Goal: Transaction & Acquisition: Purchase product/service

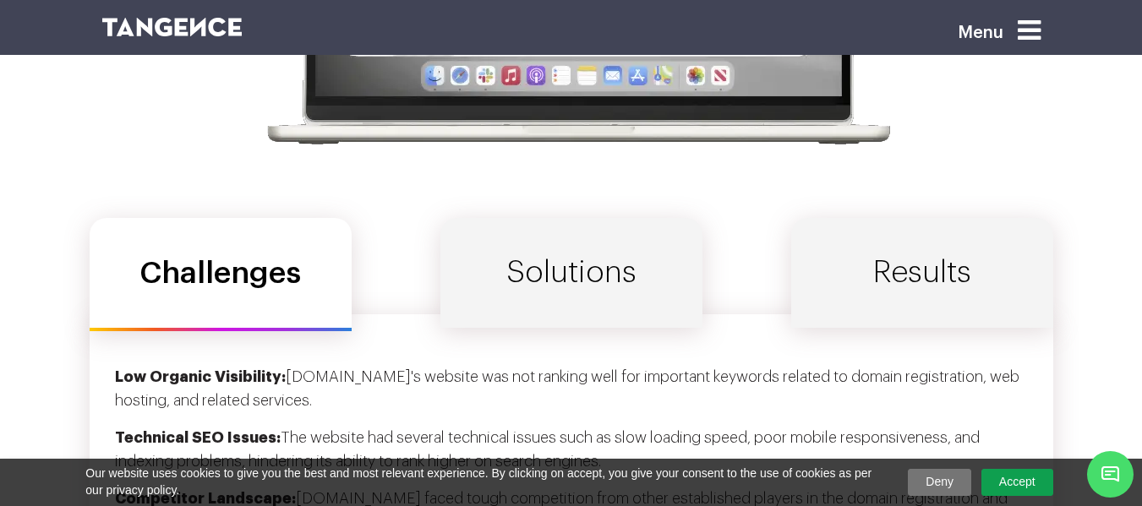
scroll to position [5408, 0]
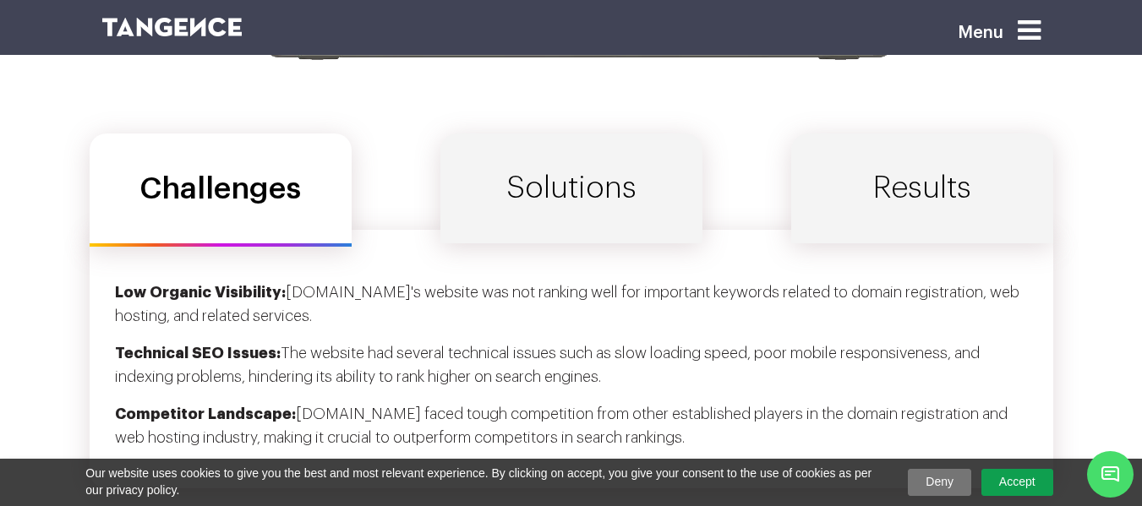
click at [640, 173] on link "Solutions" at bounding box center [571, 189] width 262 height 110
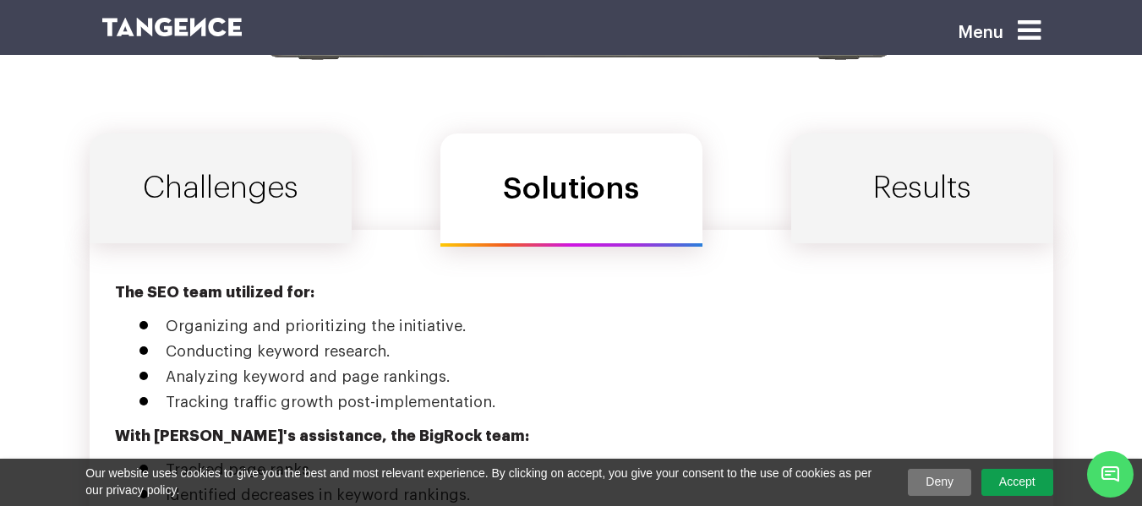
click at [849, 183] on link "Results" at bounding box center [922, 189] width 262 height 110
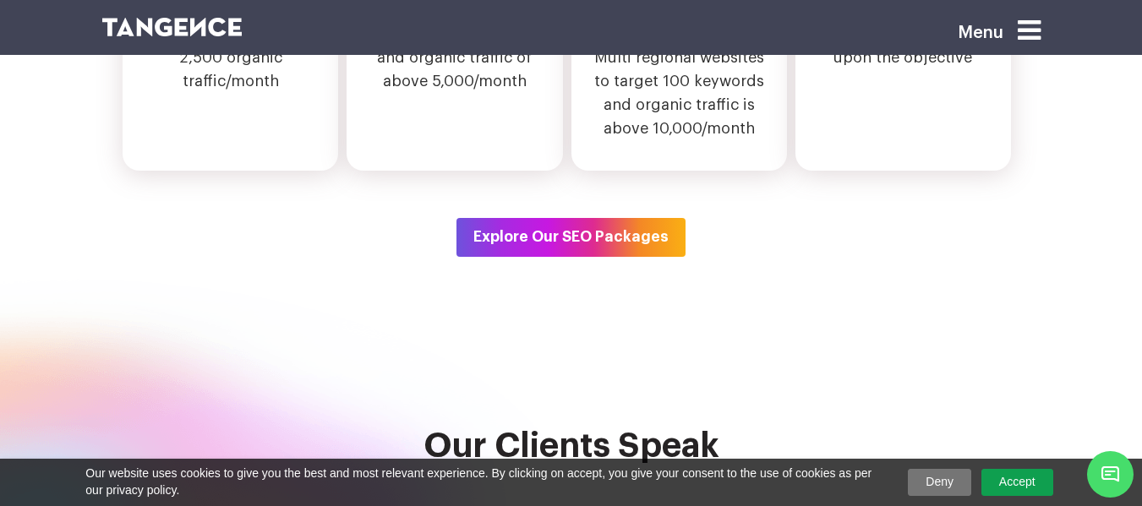
scroll to position [5998, 0]
click at [641, 235] on button "Explore Our SEO Packages" at bounding box center [570, 236] width 229 height 39
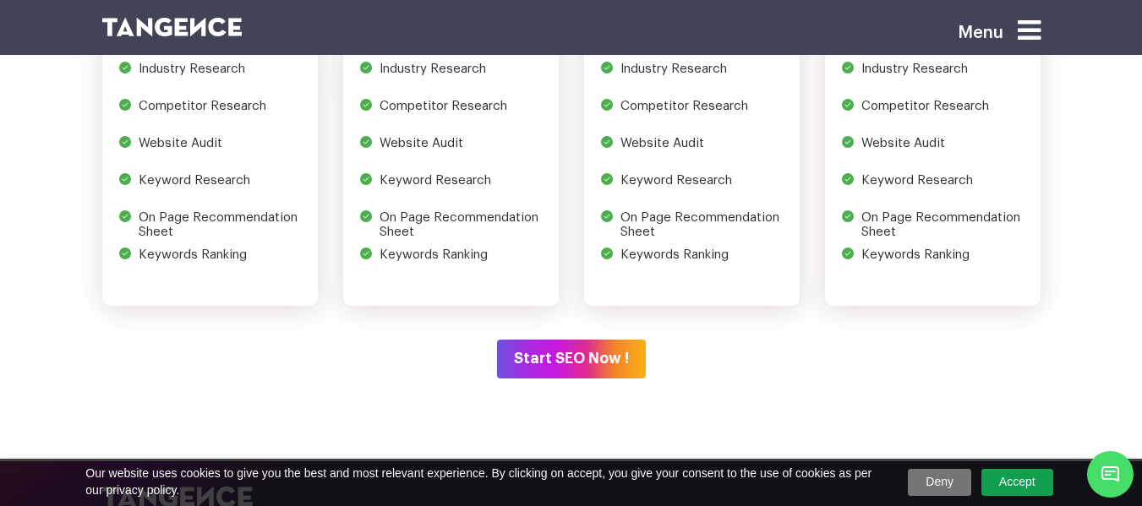
scroll to position [2946, 0]
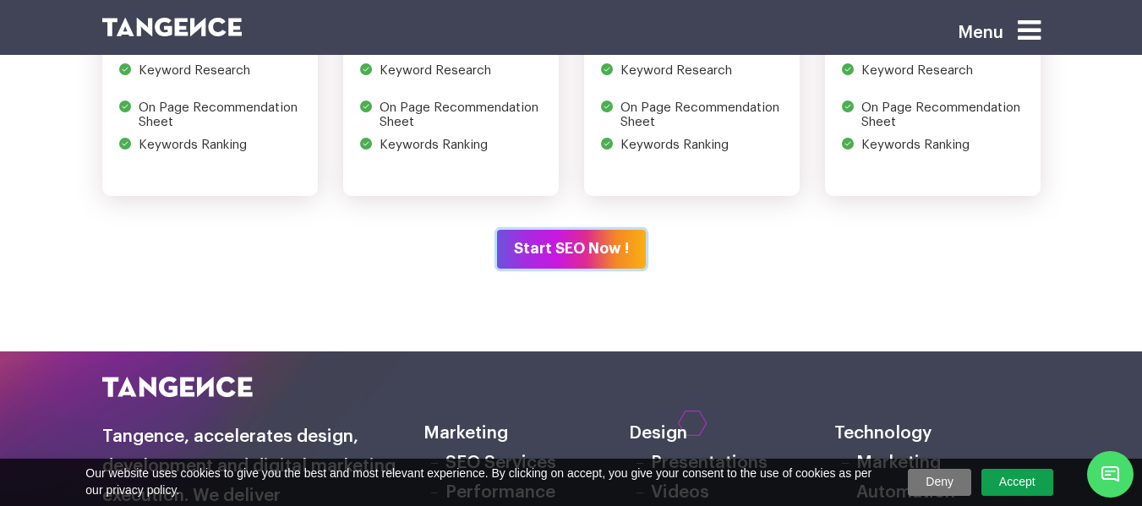
click at [594, 243] on button "Start SEO Now !" at bounding box center [571, 249] width 149 height 39
